Goal: Information Seeking & Learning: Learn about a topic

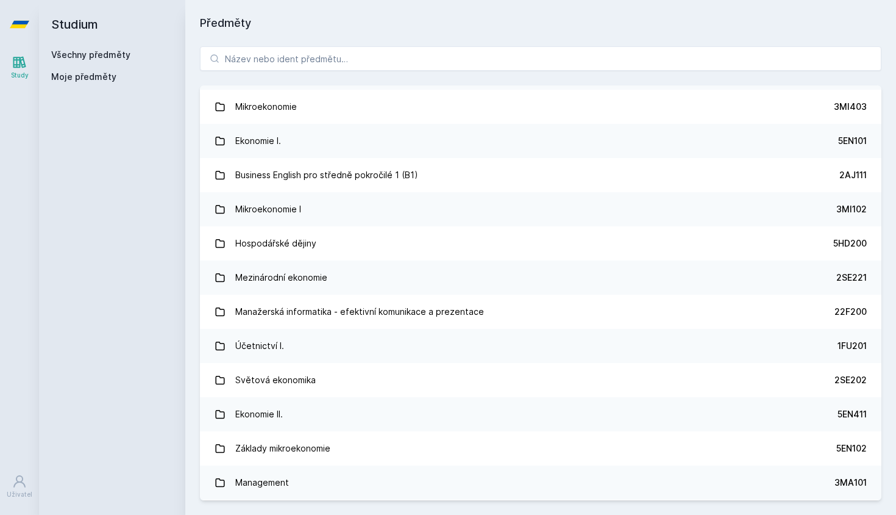
scroll to position [204, 0]
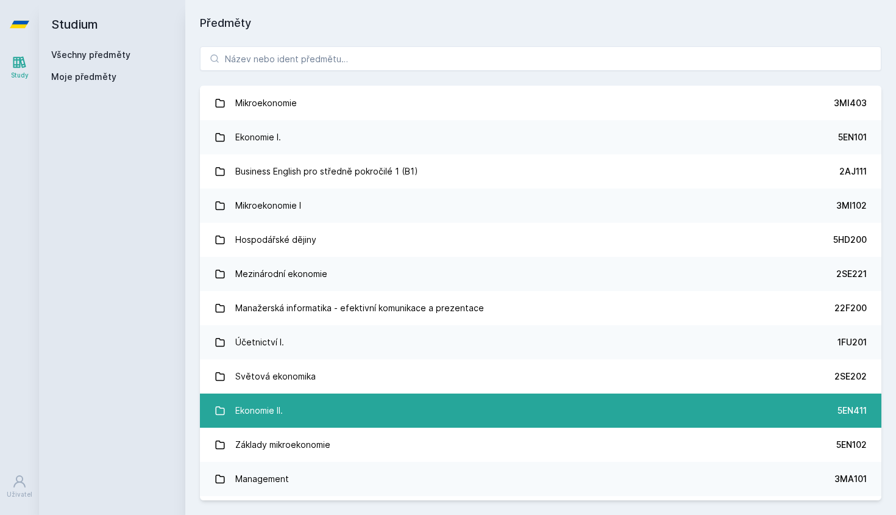
click at [377, 416] on link "Ekonomie II. 5EN411" at bounding box center [541, 410] width 682 height 34
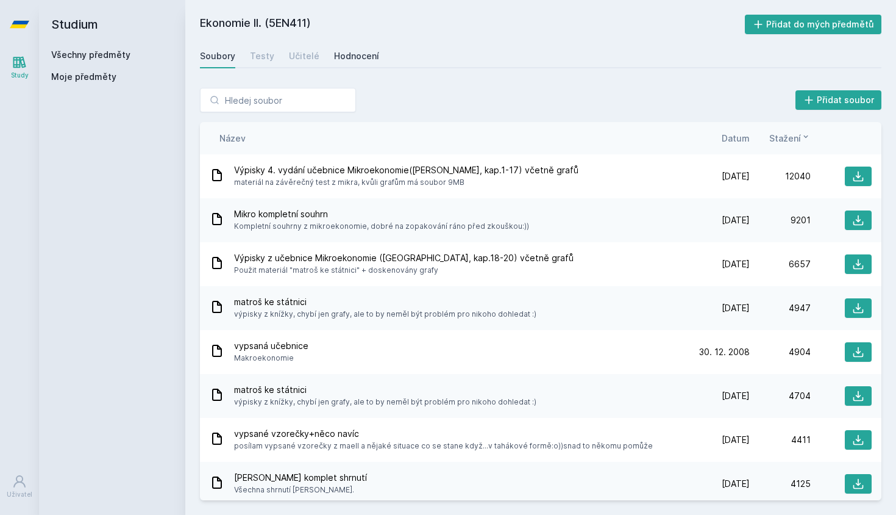
click at [353, 50] on div "Hodnocení" at bounding box center [356, 56] width 45 height 12
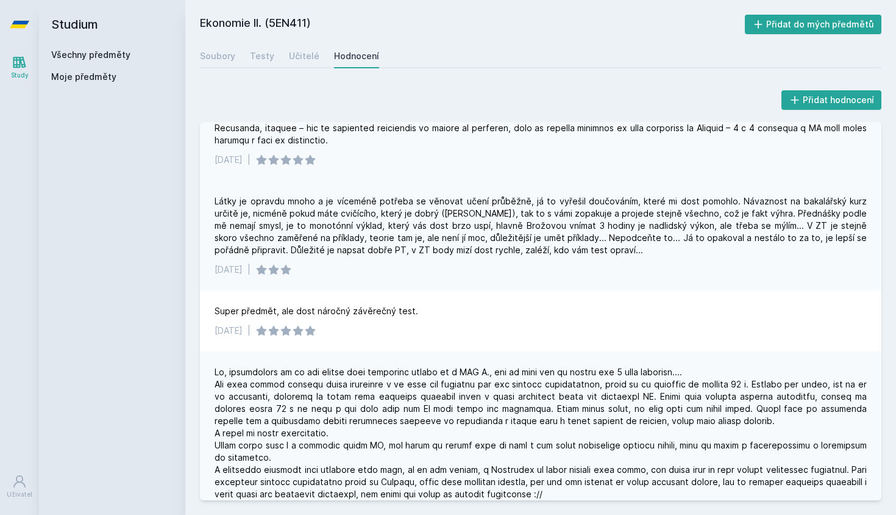
scroll to position [421, 0]
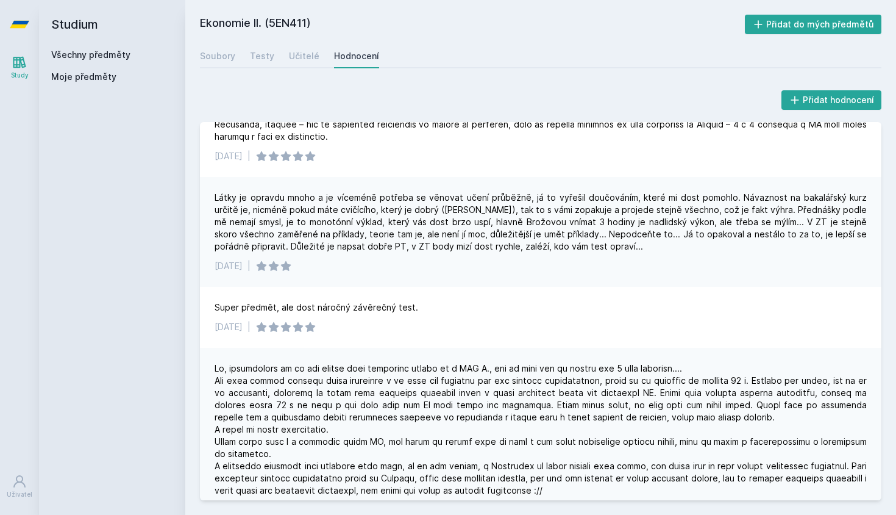
click at [84, 26] on h2 "Studium" at bounding box center [112, 24] width 122 height 49
click at [21, 27] on icon at bounding box center [20, 24] width 20 height 7
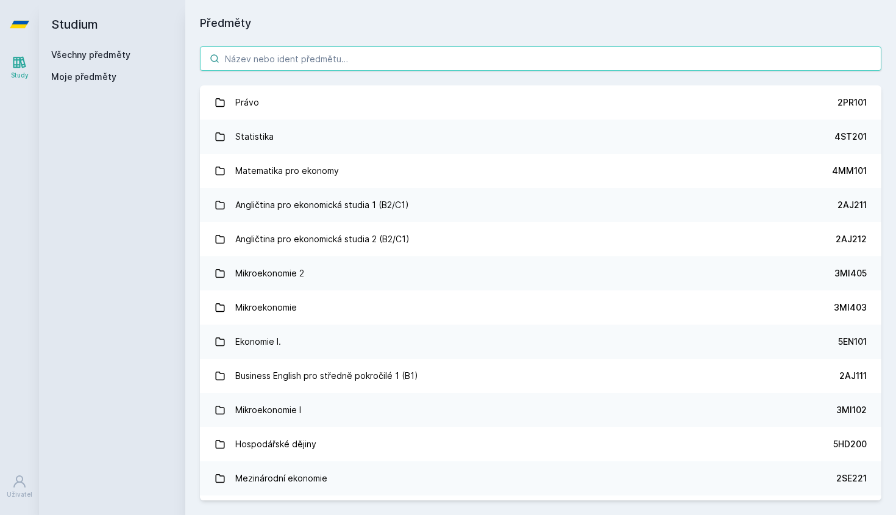
click at [313, 66] on input "search" at bounding box center [541, 58] width 682 height 24
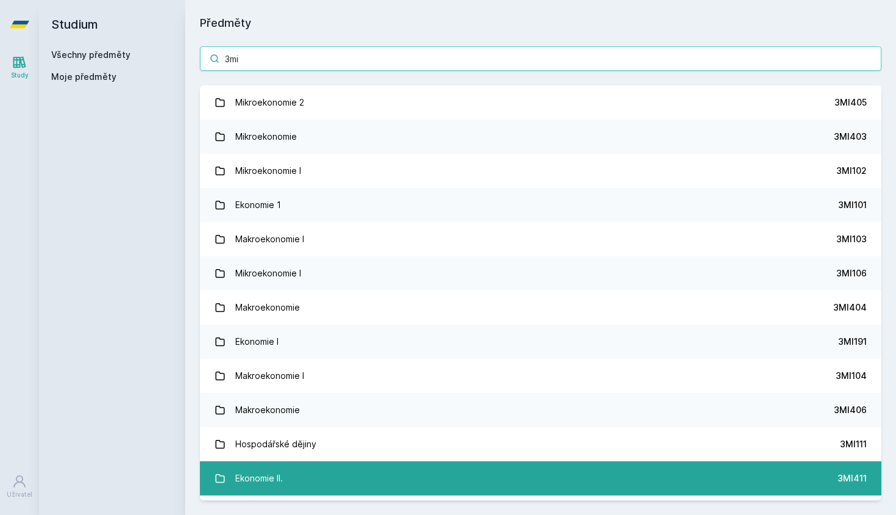
type input "3mi"
click at [339, 470] on link "Ekonomie II. 3MI411" at bounding box center [541, 478] width 682 height 34
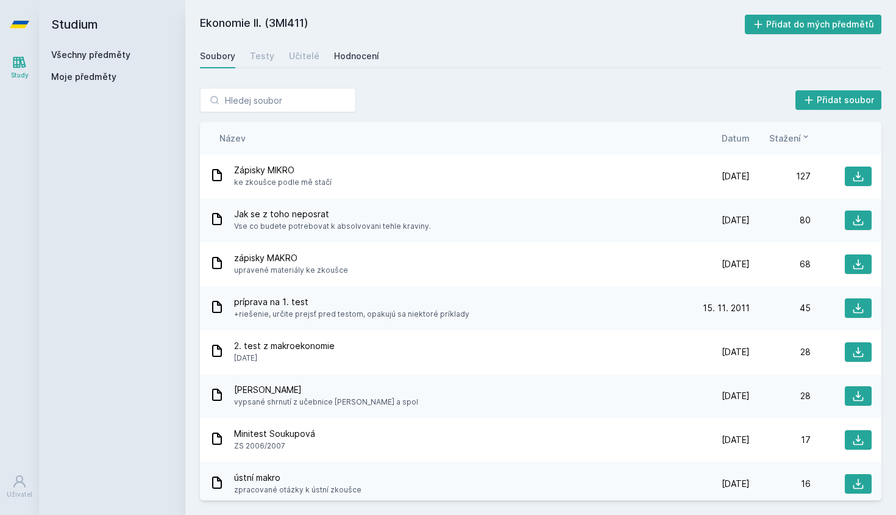
click at [343, 53] on div "Hodnocení" at bounding box center [356, 56] width 45 height 12
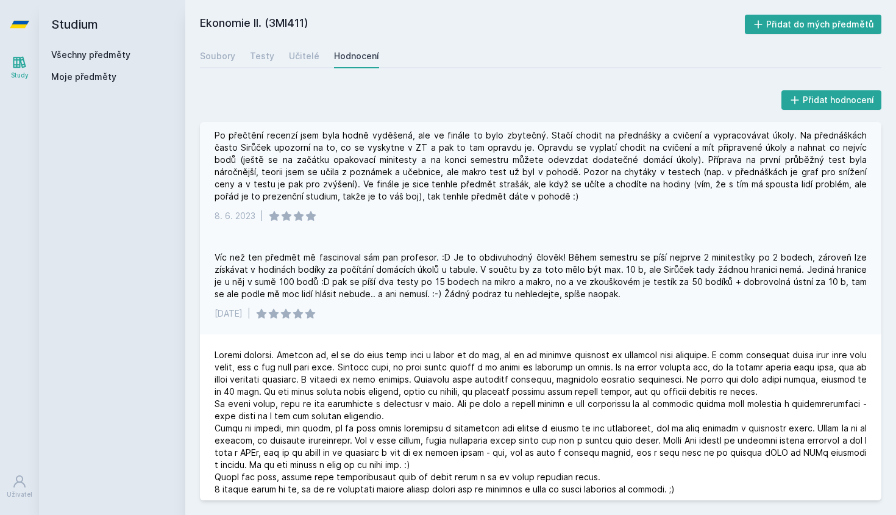
scroll to position [10, 0]
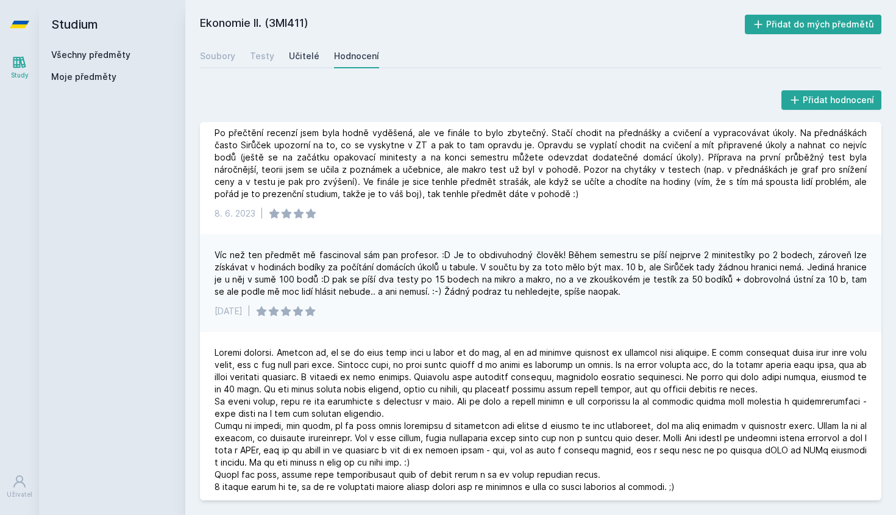
click at [299, 51] on div "Učitelé" at bounding box center [304, 56] width 30 height 12
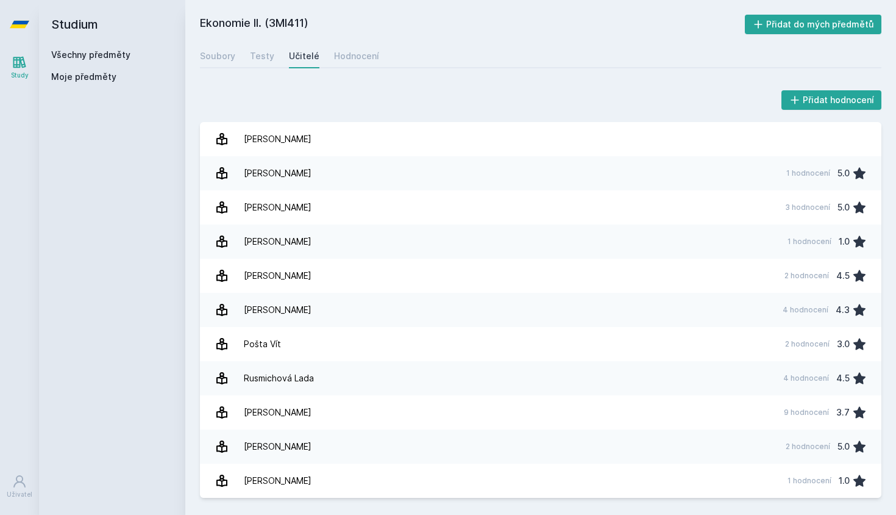
click at [16, 13] on icon at bounding box center [20, 24] width 20 height 49
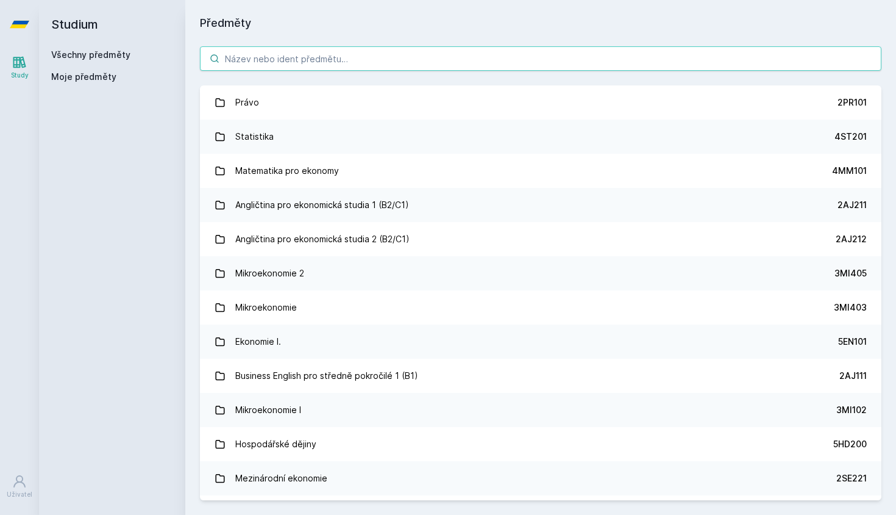
click at [242, 59] on input "search" at bounding box center [541, 58] width 682 height 24
type input "+"
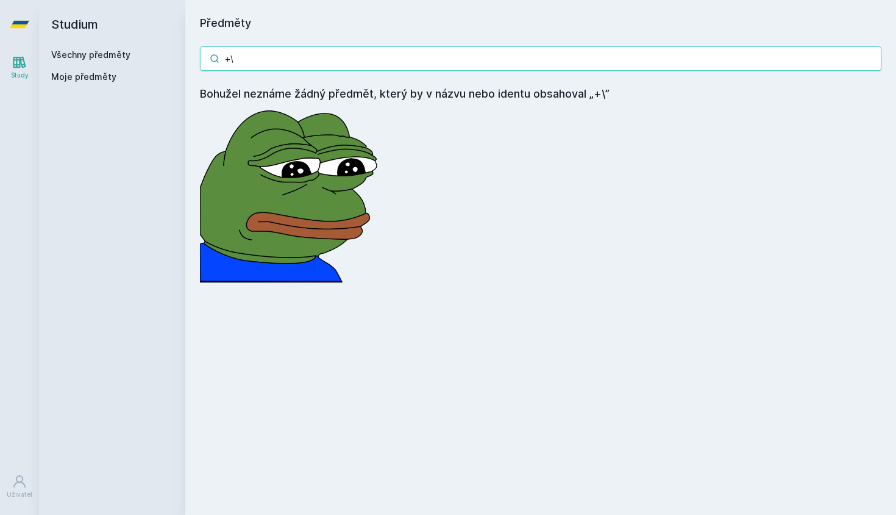
type input "+"
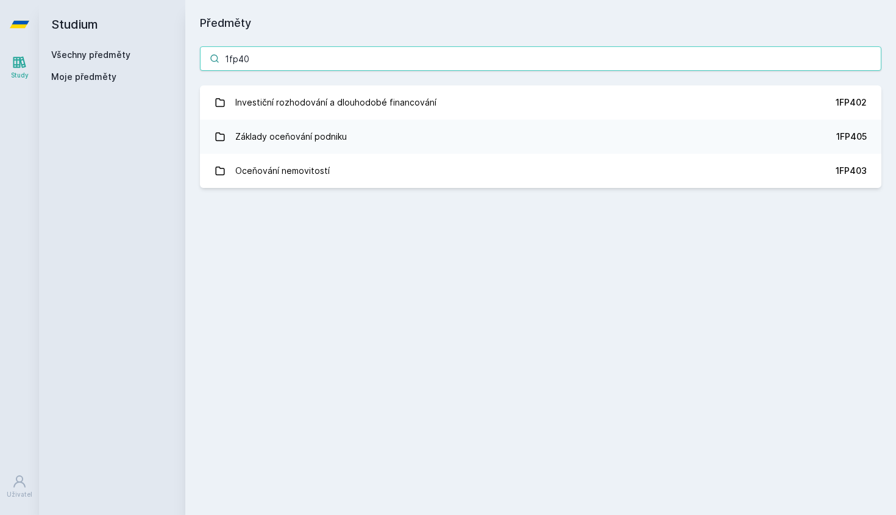
click at [455, 56] on input "1fp40" at bounding box center [541, 58] width 682 height 24
type input "1"
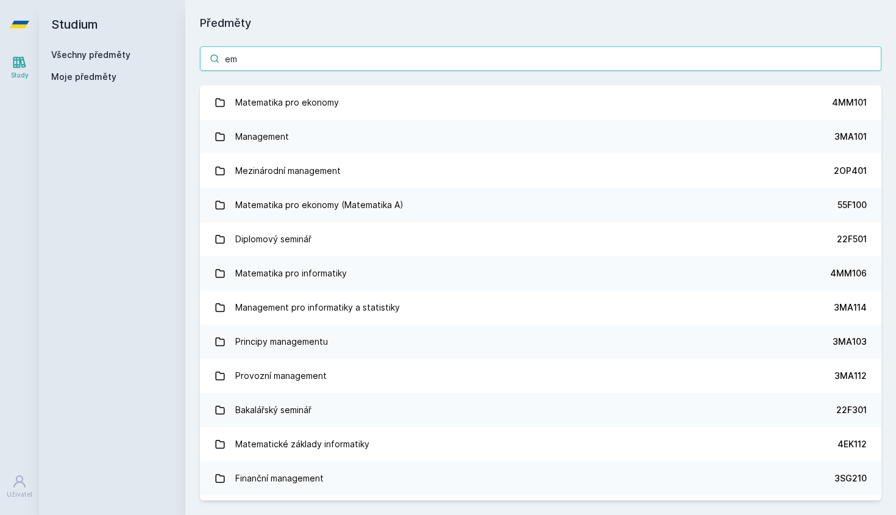
type input "e"
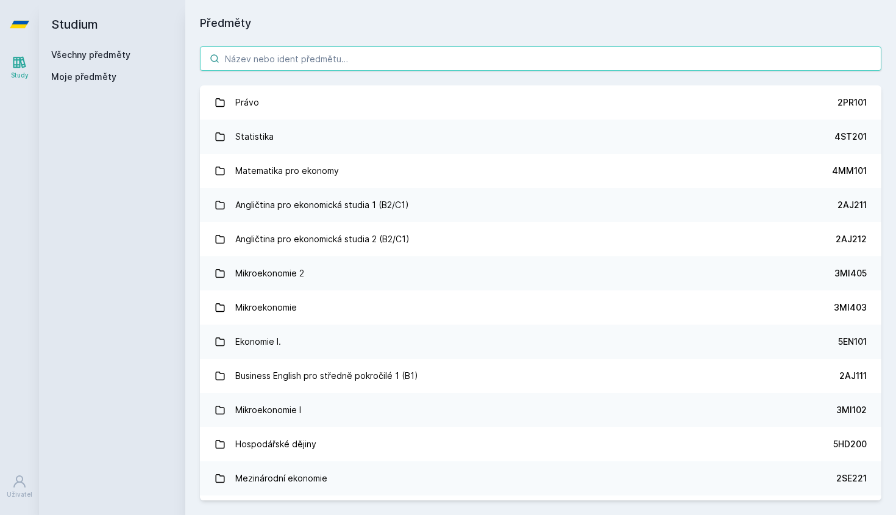
type input "+"
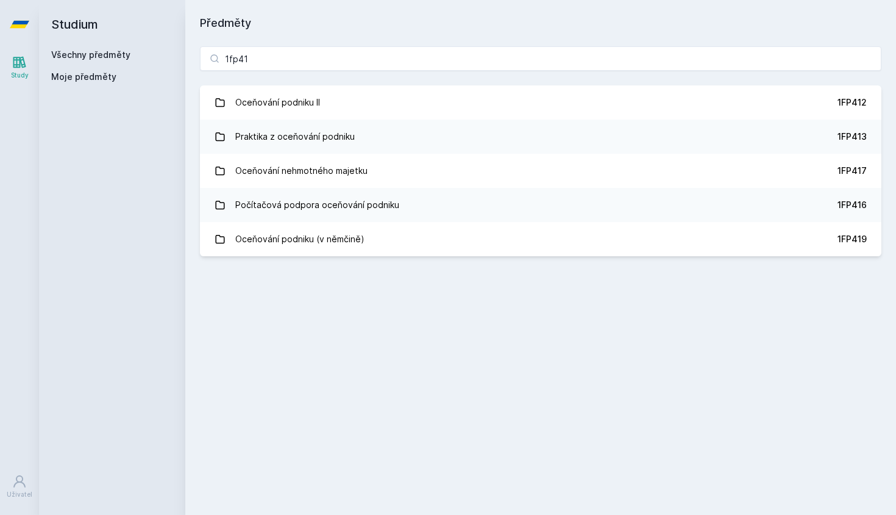
click at [341, 38] on div "1fp41 Oceňování podniku II 1FP412 Praktika z oceňování podniku 1FP413 Oceňování…" at bounding box center [540, 151] width 711 height 239
click at [341, 58] on input "1fp41" at bounding box center [541, 58] width 682 height 24
paste input "FU505"
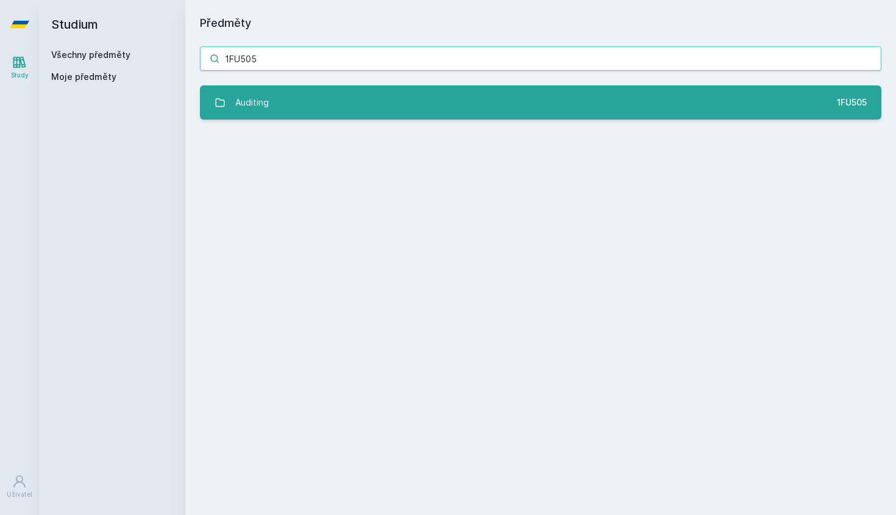
type input "1FU505"
click at [269, 108] on link "Auditing 1FU505" at bounding box center [541, 102] width 682 height 34
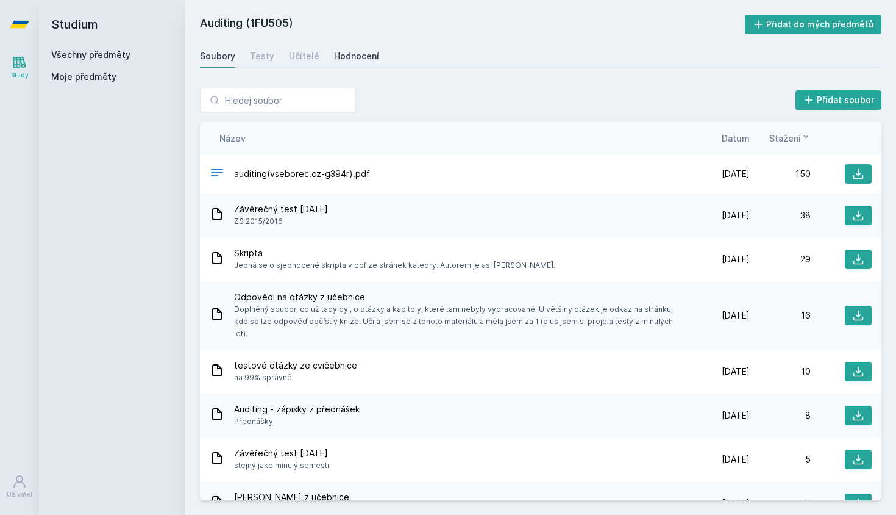
click at [348, 60] on div "Hodnocení" at bounding box center [356, 56] width 45 height 12
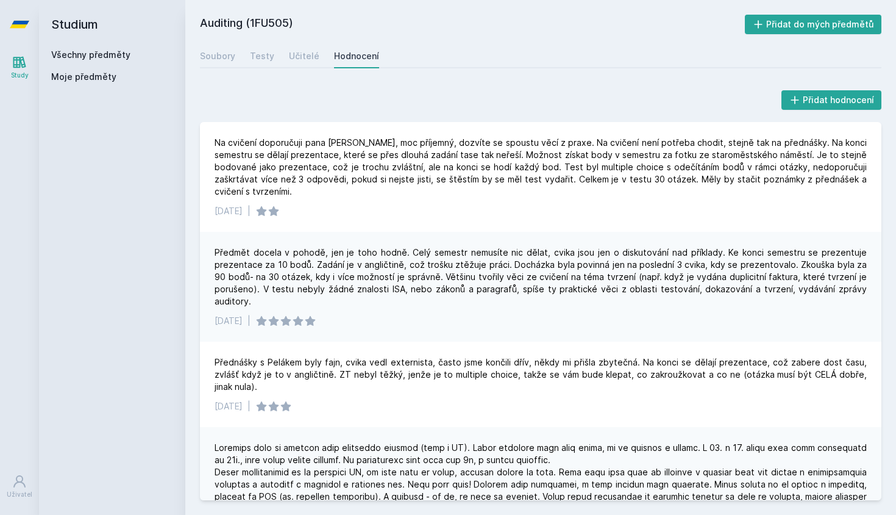
click at [324, 279] on div "Předmět docela v pohodě, jen je toho hodně. Celý semestr nemusíte nic dělat, cv…" at bounding box center [541, 276] width 652 height 61
